Goal: Information Seeking & Learning: Check status

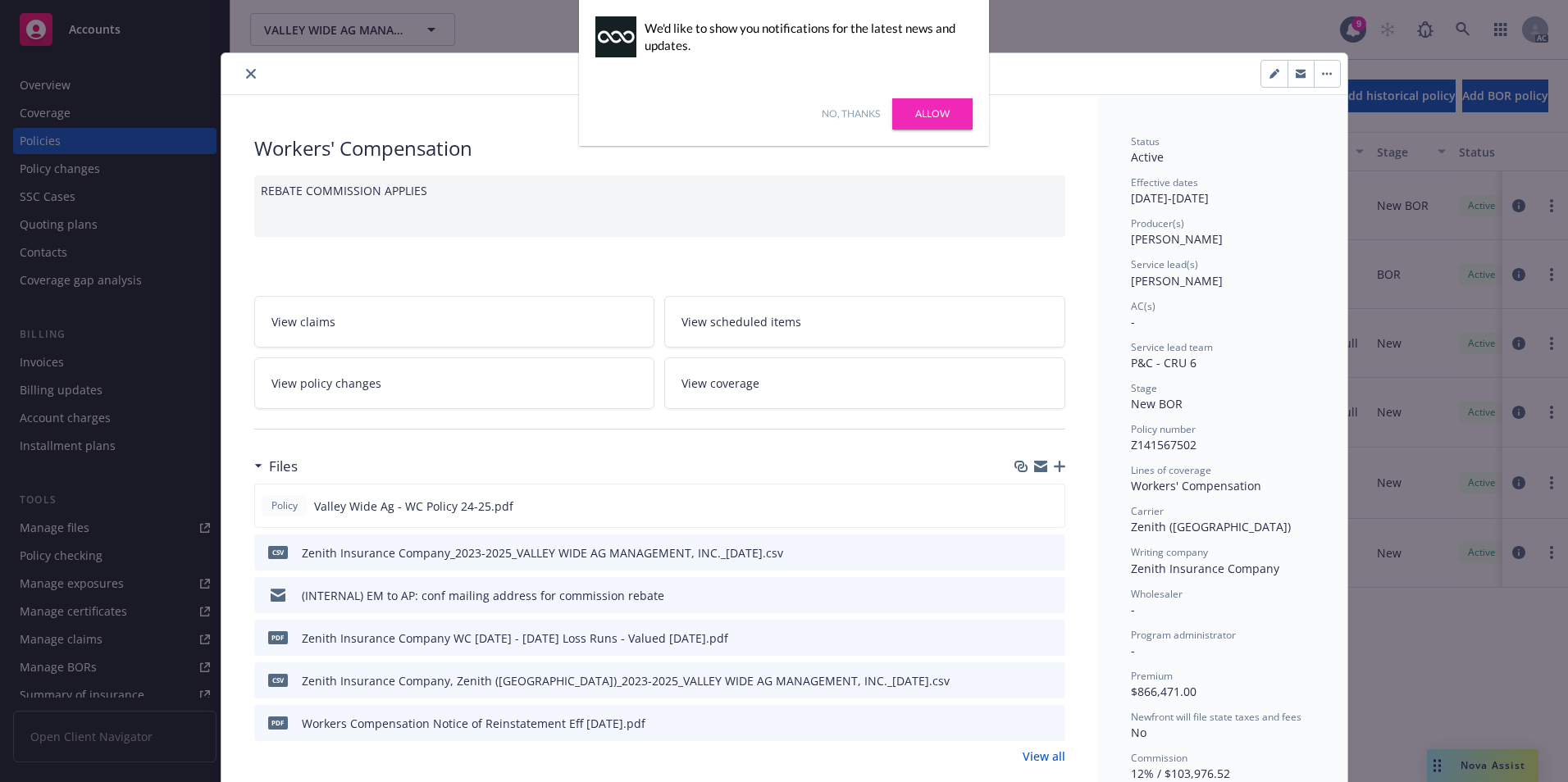
click at [850, 114] on link "No, thanks" at bounding box center [850, 114] width 58 height 15
